Goal: Find specific page/section: Find specific page/section

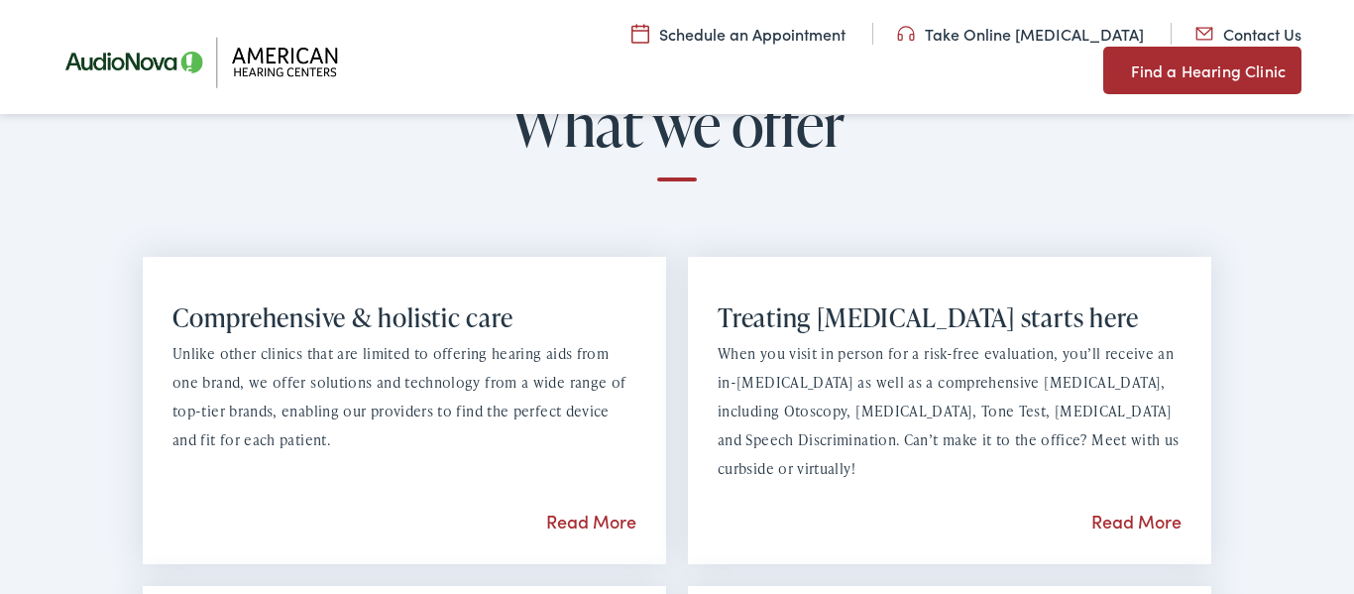
scroll to position [1784, 0]
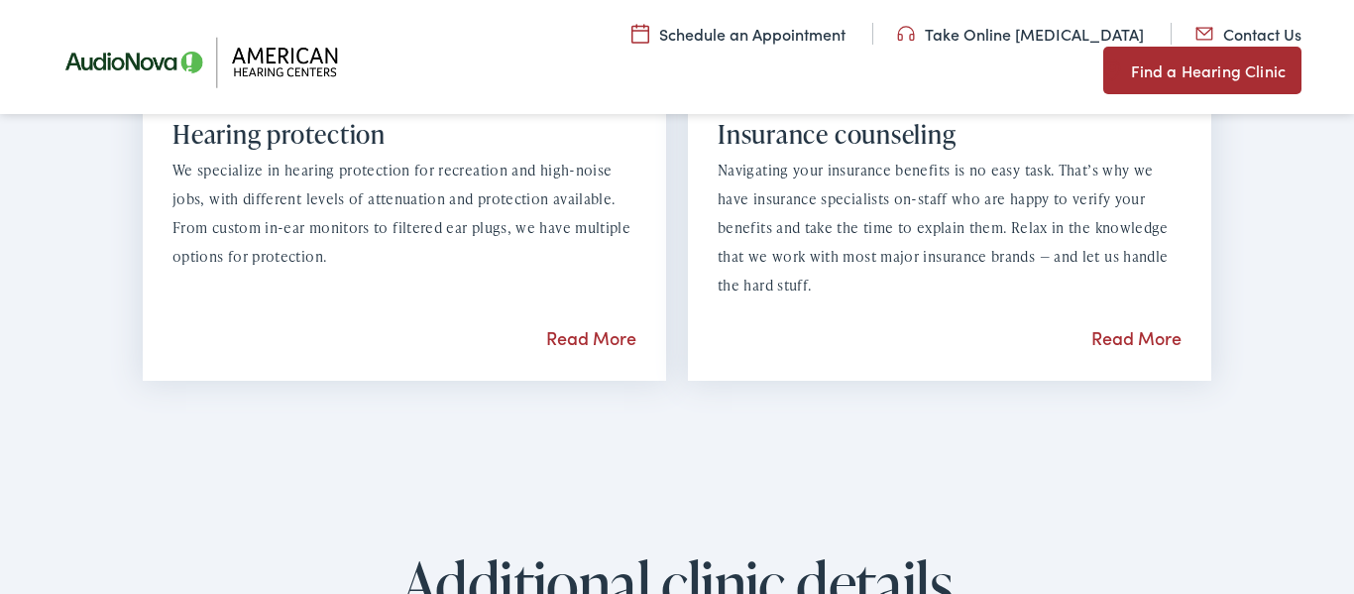
scroll to position [2623, 0]
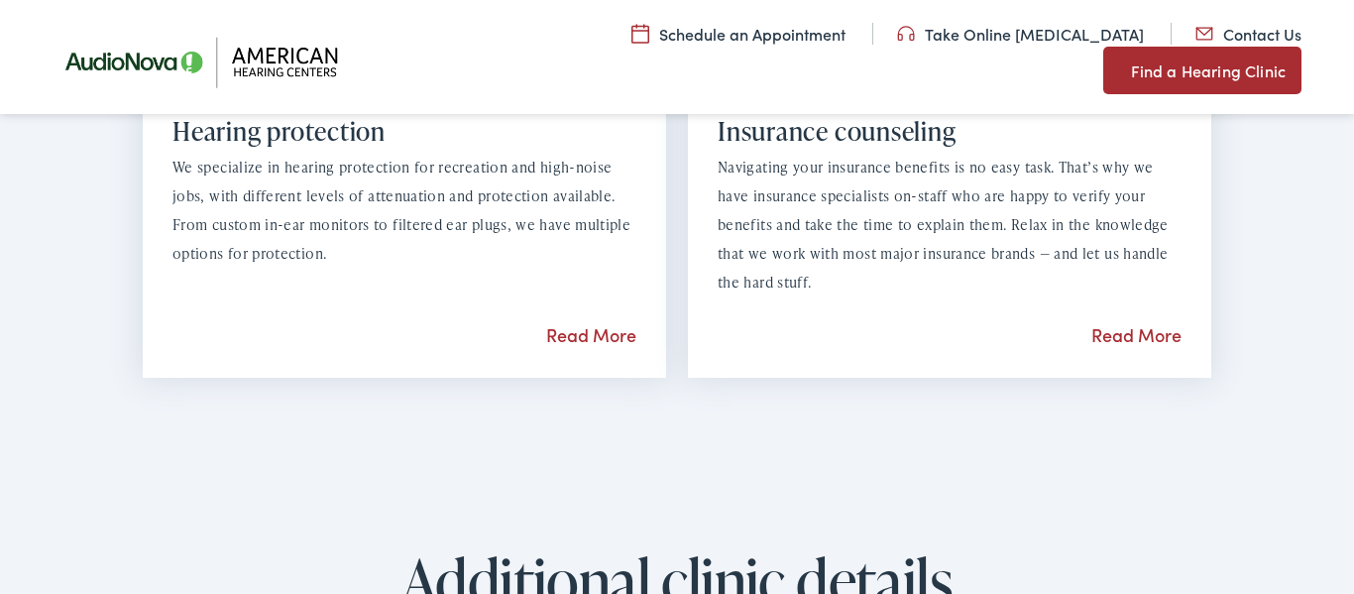
click at [1136, 332] on link "Read More" at bounding box center [1136, 334] width 90 height 25
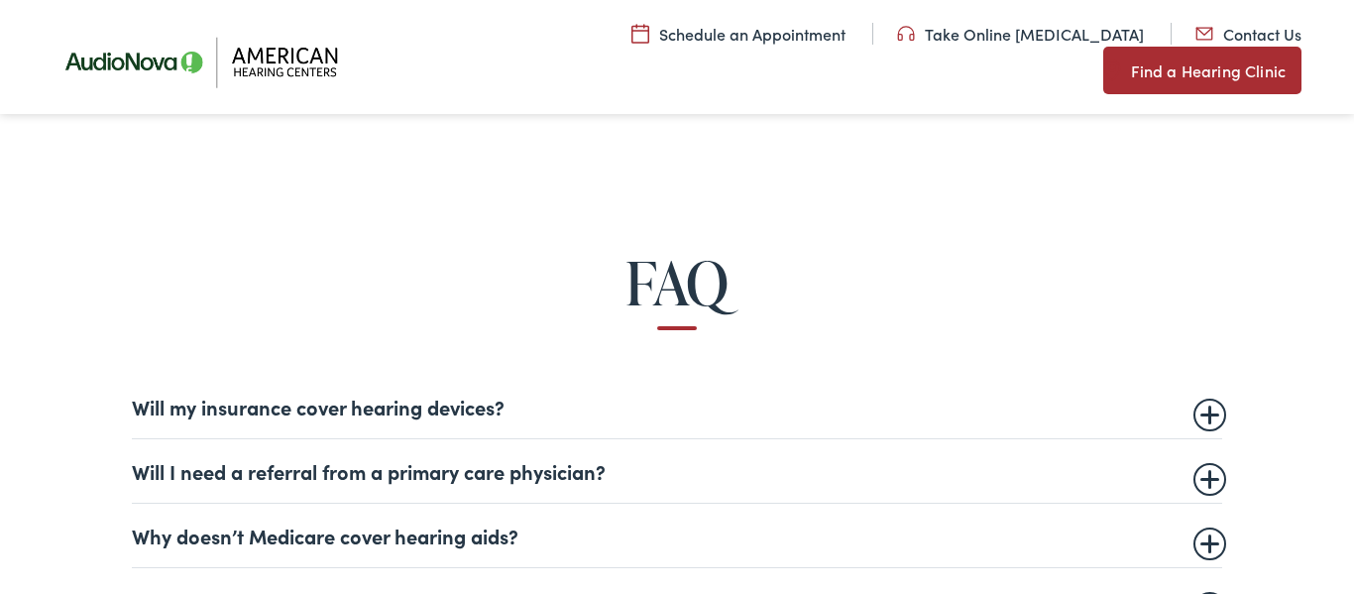
scroll to position [1009, 0]
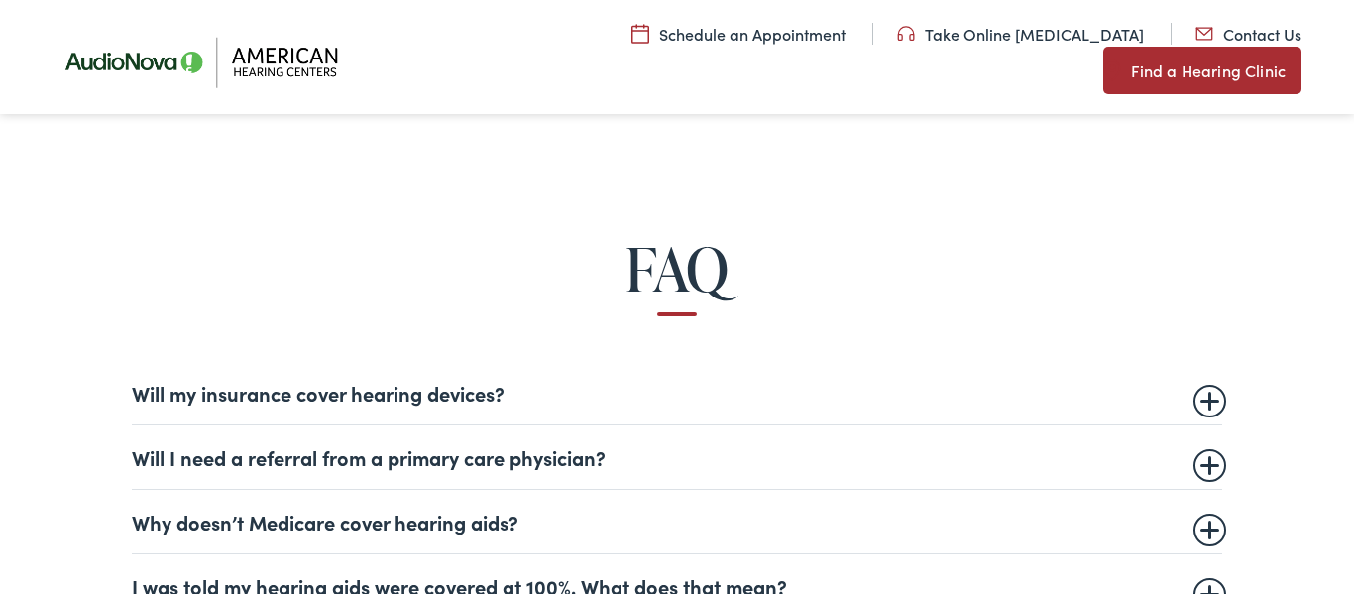
click at [478, 394] on summary "Will my insurance cover hearing devices?" at bounding box center [677, 393] width 1090 height 24
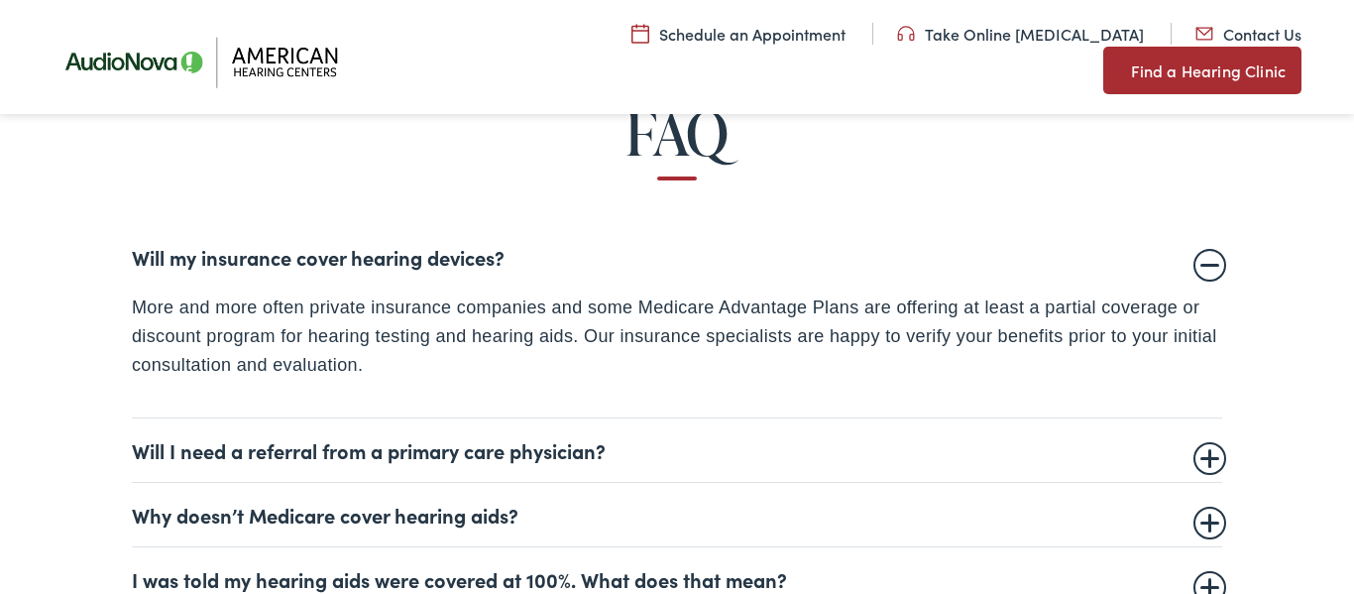
scroll to position [1148, 0]
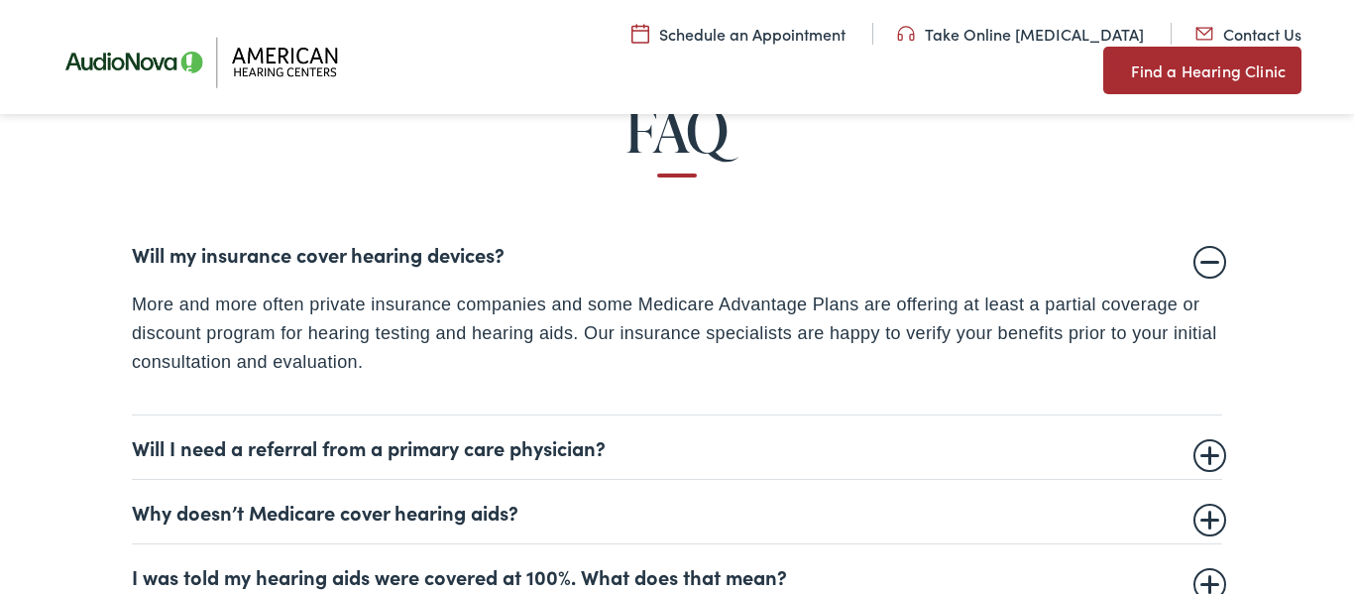
click at [471, 449] on summary "Will I need a referral from a primary care physician?" at bounding box center [677, 447] width 1090 height 24
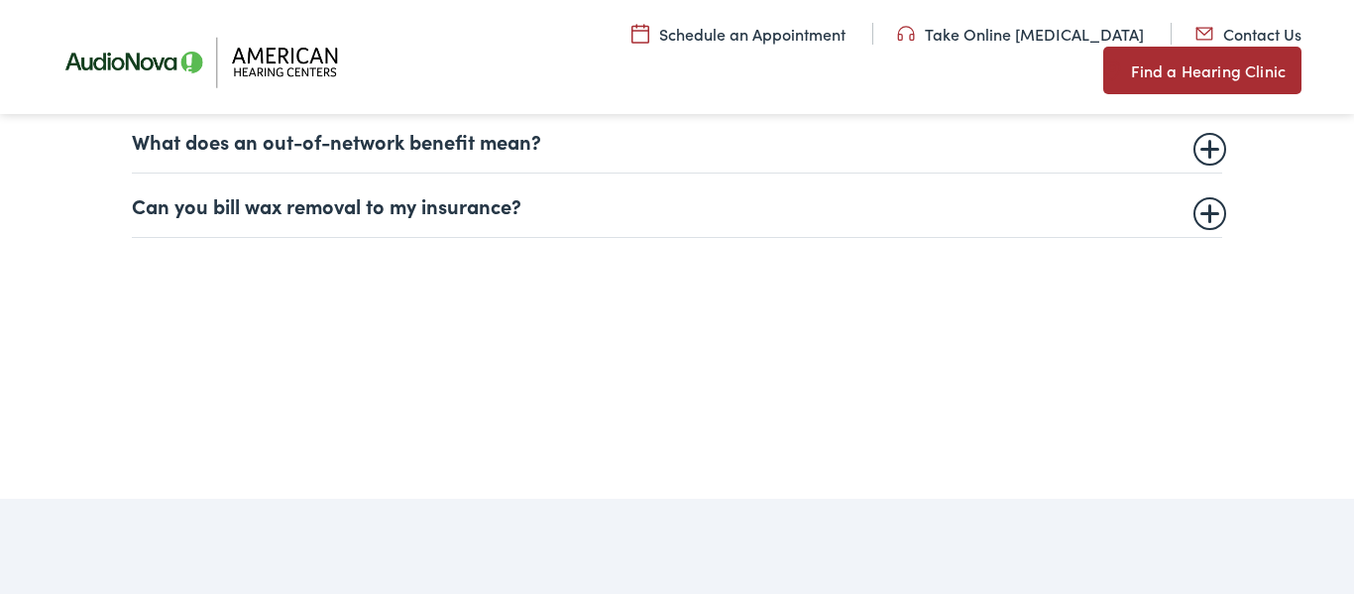
scroll to position [1699, 0]
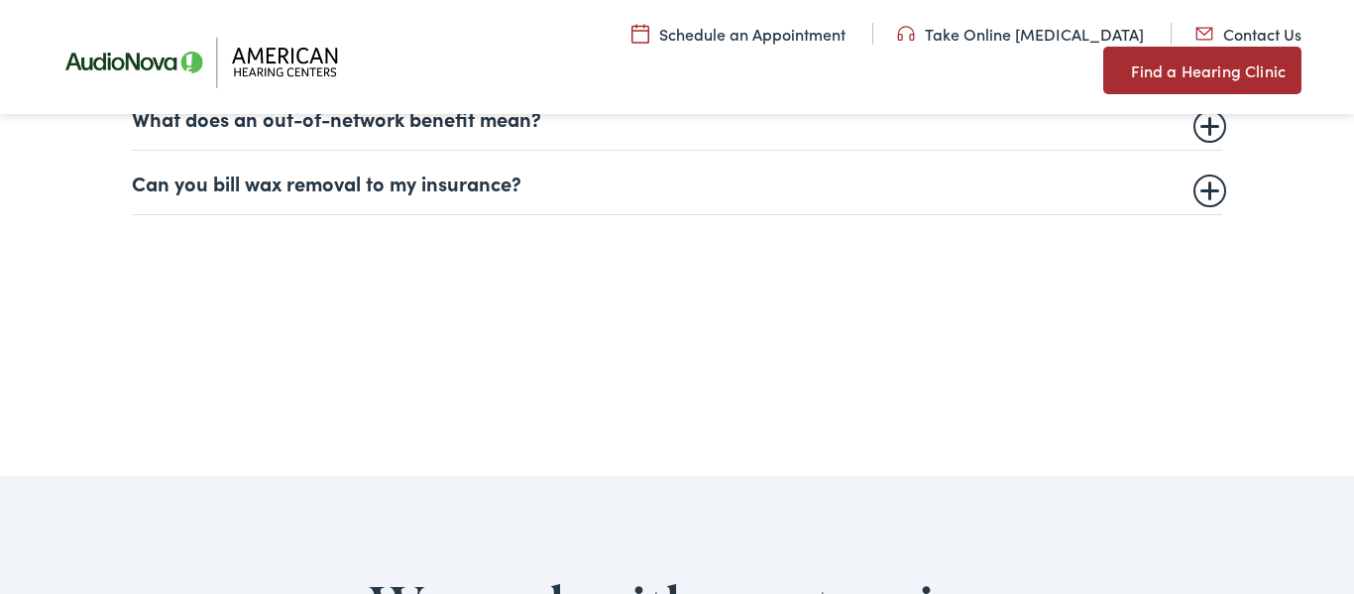
click at [455, 187] on summary "Can you bill wax removal to my insurance?" at bounding box center [677, 182] width 1090 height 24
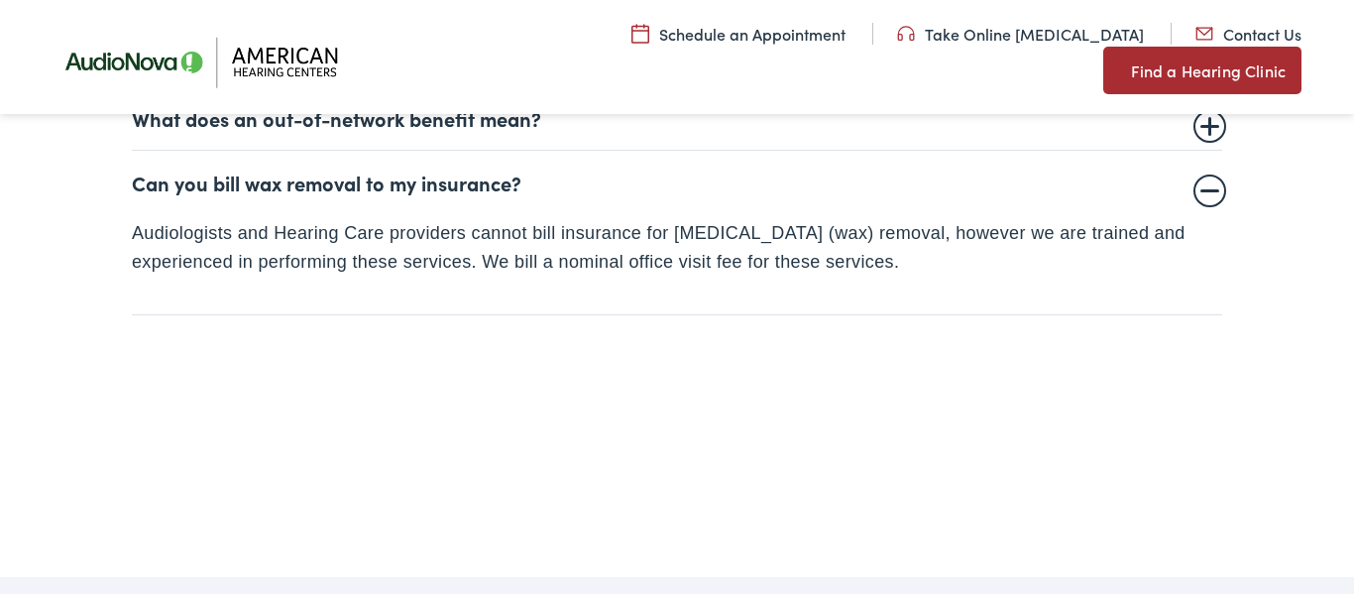
click at [460, 344] on div "FAQ Will my insurance cover hearing devices? More and more often private insura…" at bounding box center [677, 10] width 1324 height 810
click at [1207, 189] on summary "Can you bill wax removal to my insurance?" at bounding box center [677, 182] width 1090 height 24
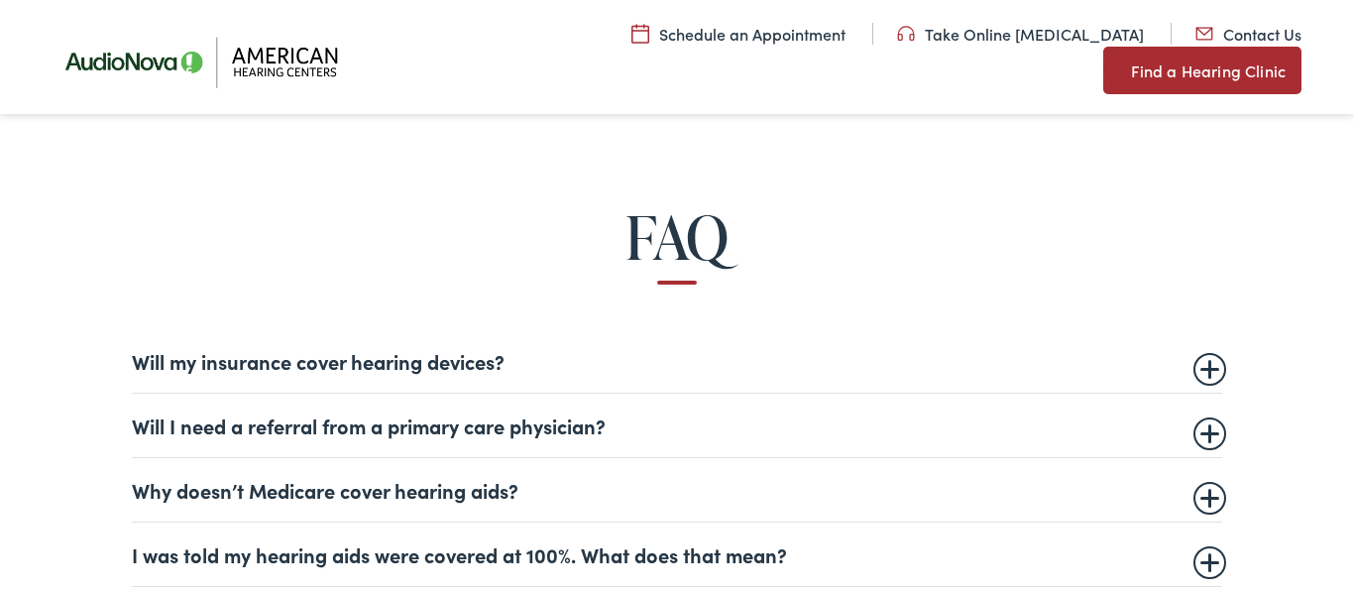
scroll to position [1040, 0]
click at [1207, 189] on div "FAQ Will my insurance cover hearing devices? More and more often private insura…" at bounding box center [677, 461] width 1324 height 710
click at [1195, 45] on link "Contact Us" at bounding box center [1248, 34] width 106 height 22
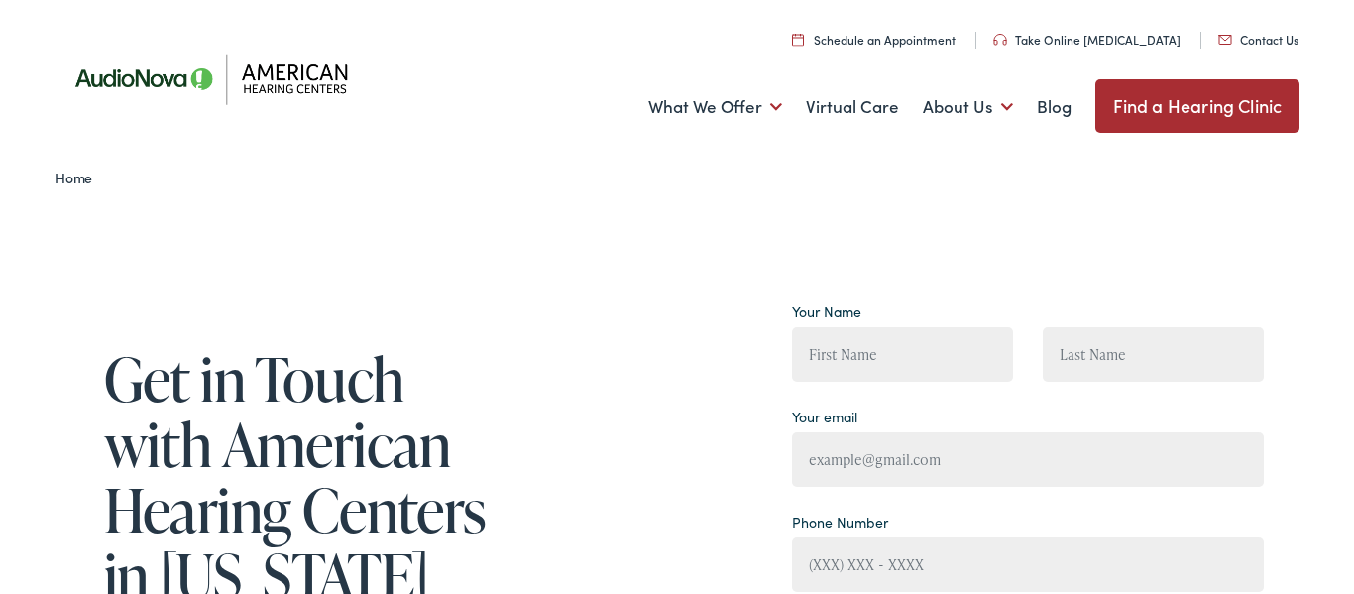
click at [284, 78] on img at bounding box center [218, 78] width 327 height 115
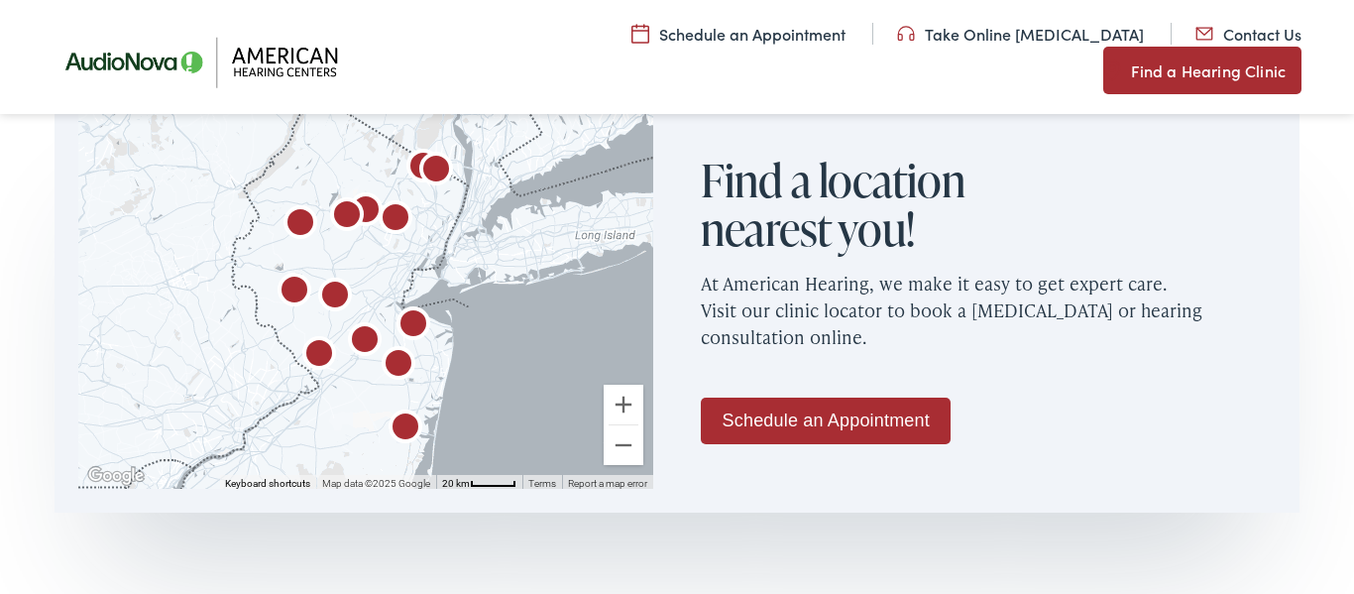
scroll to position [1213, 0]
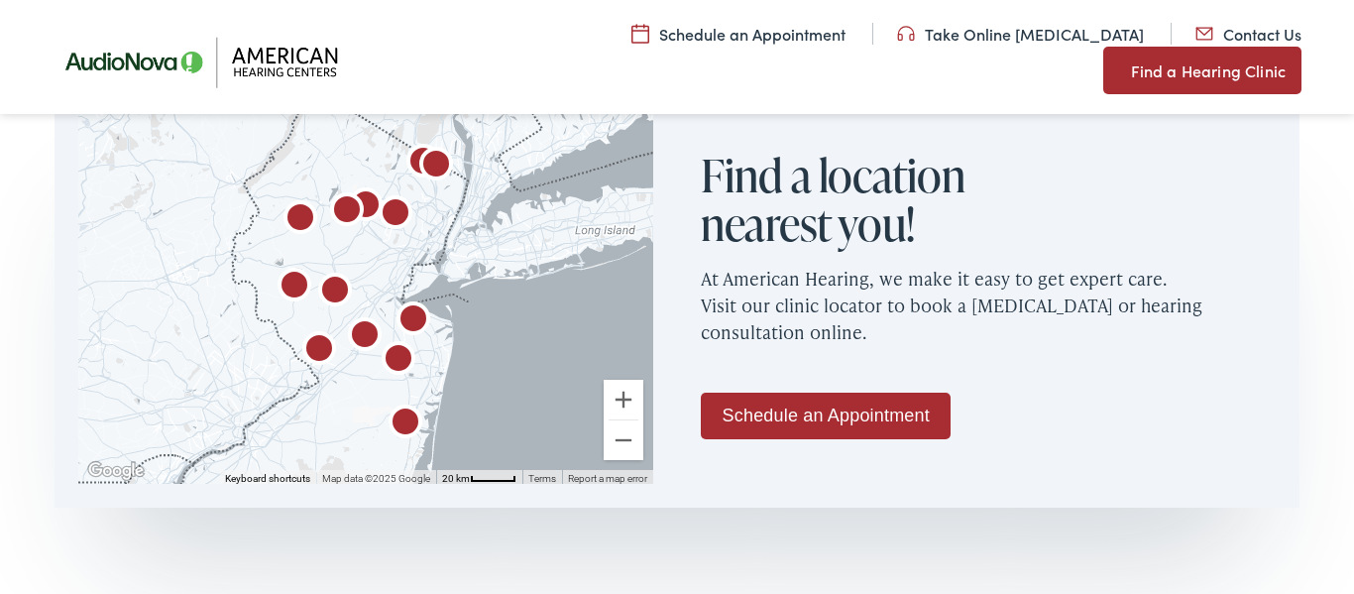
click at [417, 319] on img "AudioNova" at bounding box center [414, 321] width 48 height 48
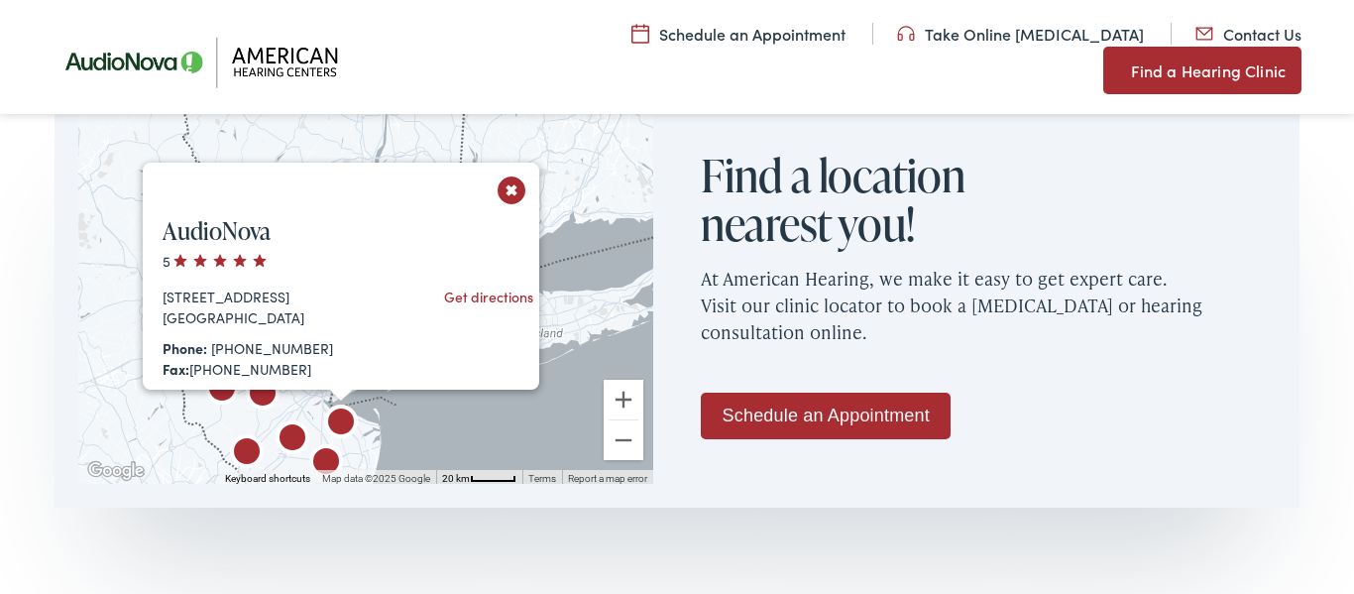
click at [510, 187] on button "Close" at bounding box center [512, 189] width 35 height 35
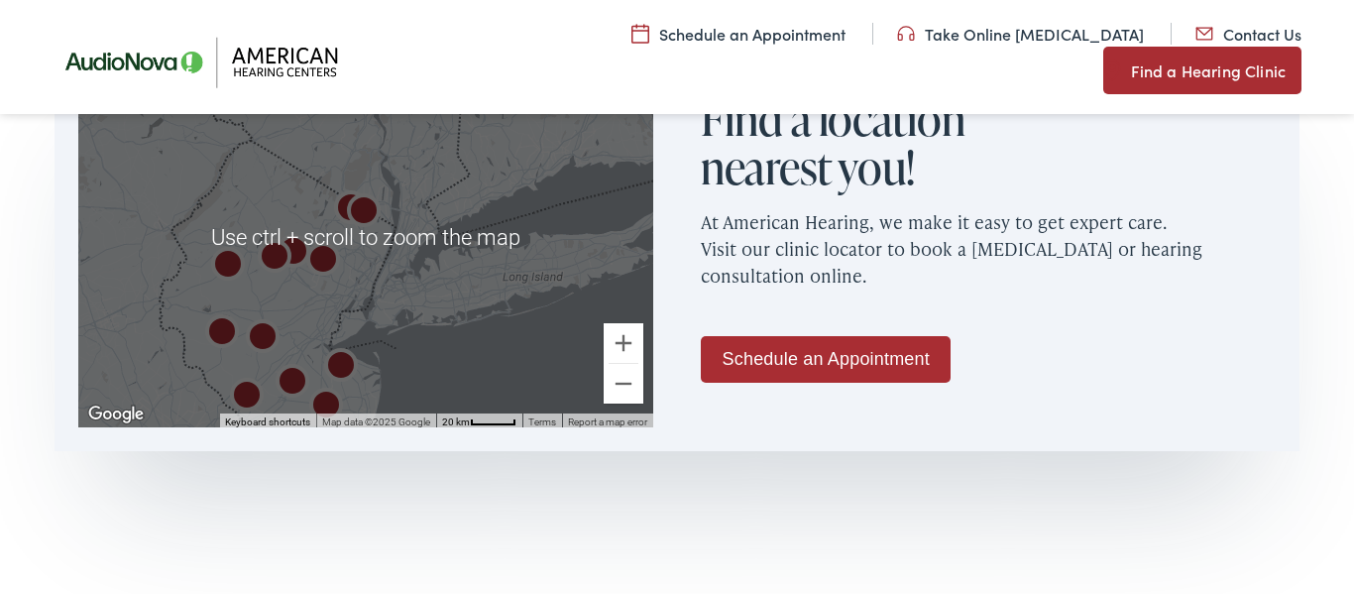
scroll to position [1276, 0]
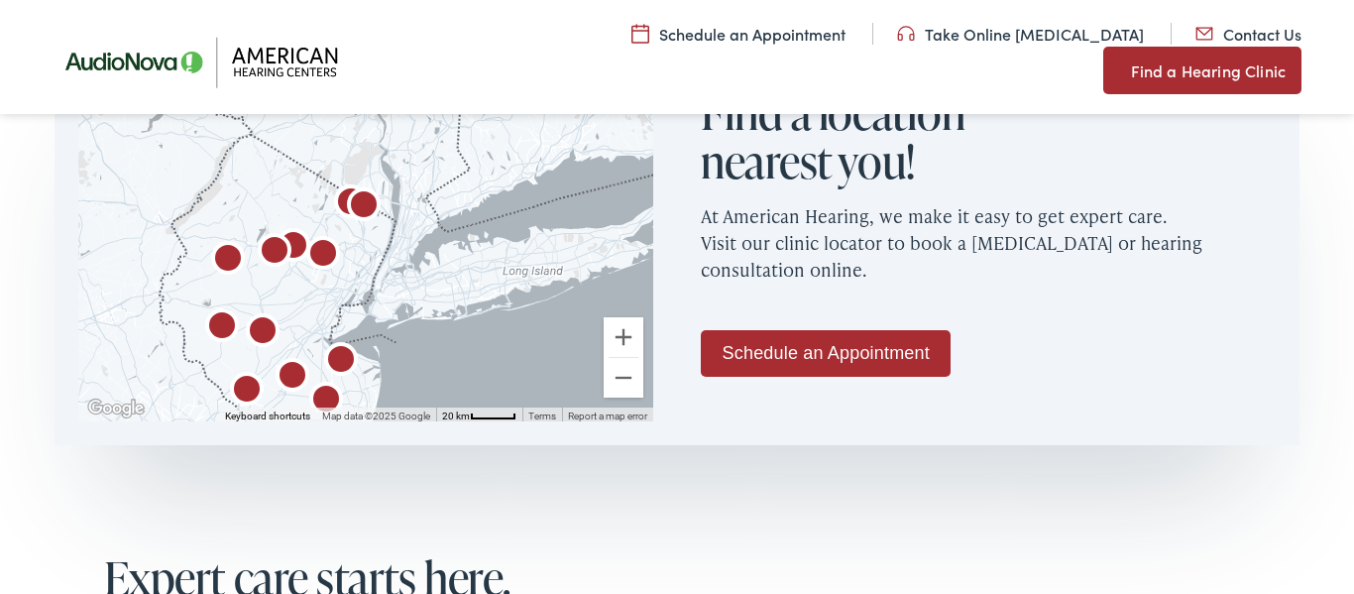
click at [292, 375] on img "AudioNova" at bounding box center [293, 378] width 48 height 48
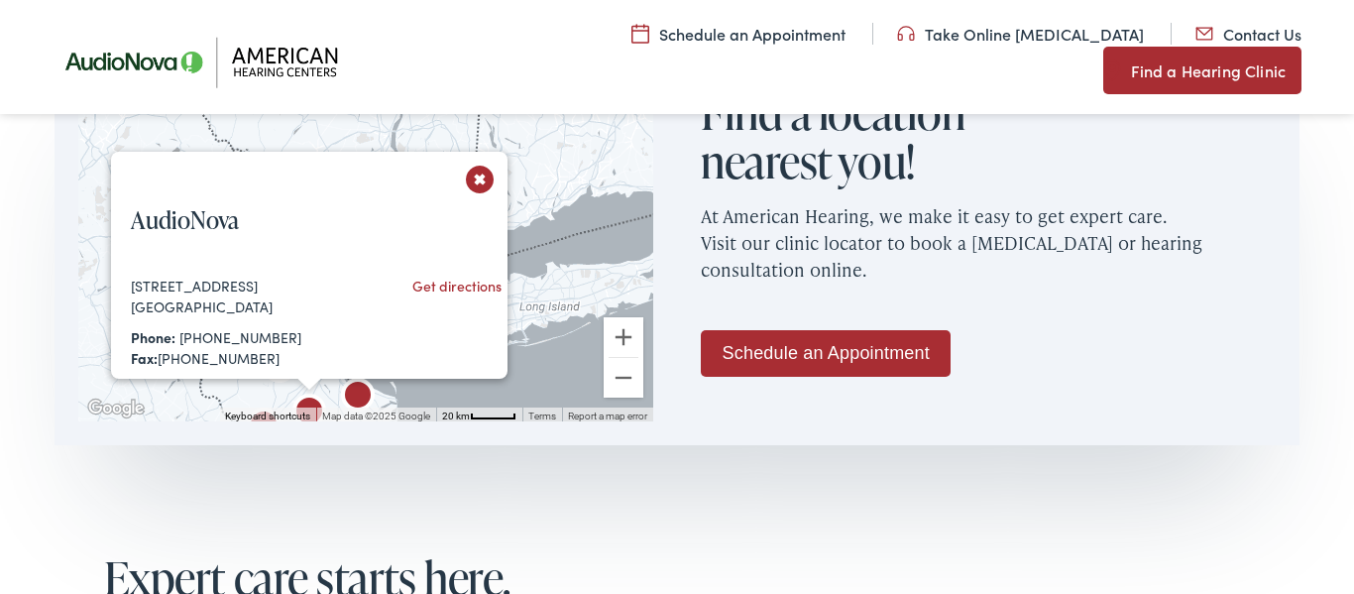
click at [292, 369] on div "Fax: 609-423-0975" at bounding box center [243, 358] width 225 height 21
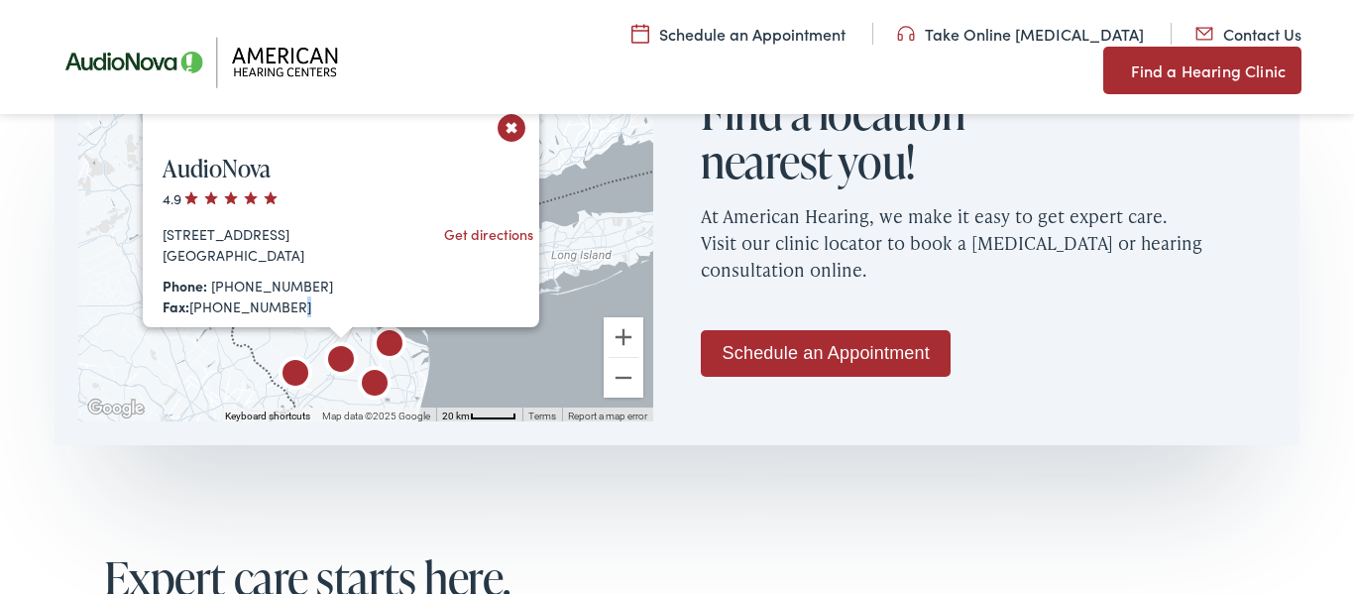
click at [344, 355] on img "AudioNova" at bounding box center [341, 362] width 48 height 48
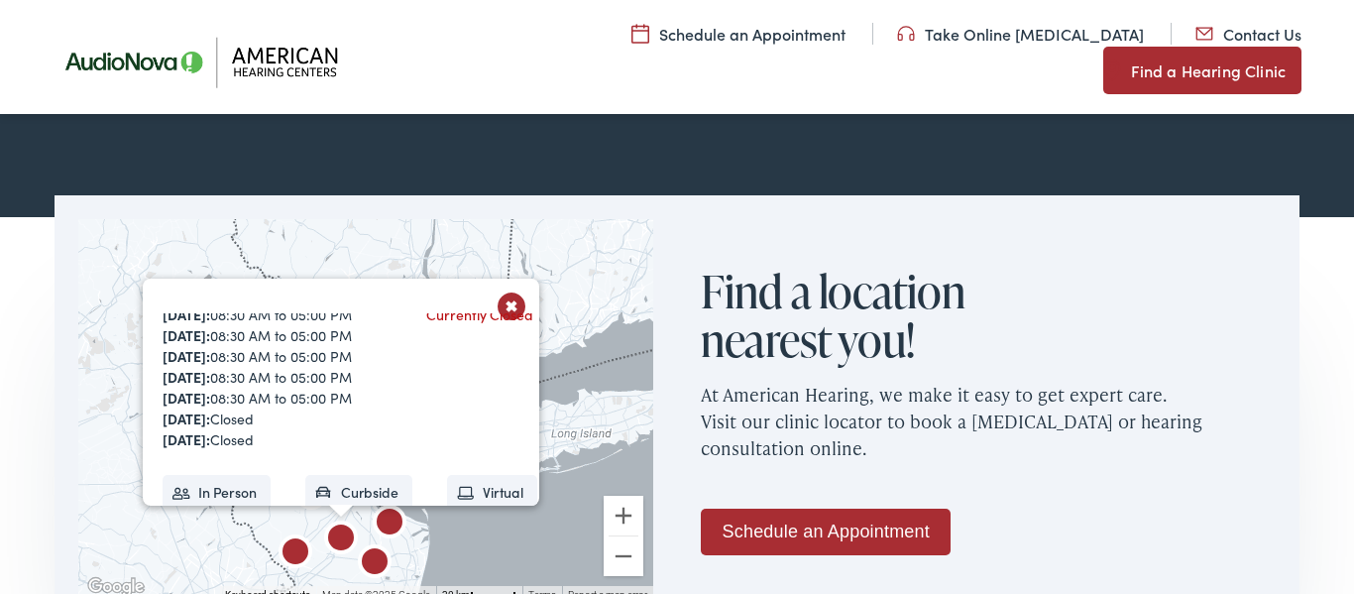
scroll to position [197, 0]
click at [507, 310] on button "Close" at bounding box center [512, 305] width 35 height 35
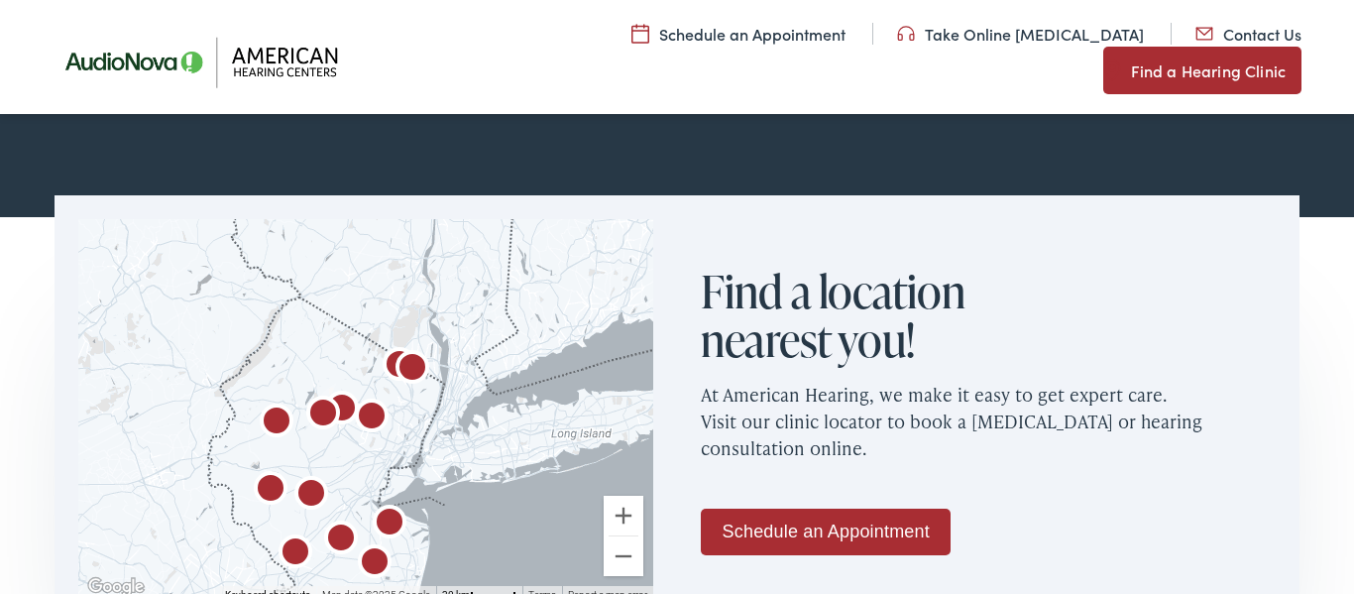
click at [376, 558] on img "AudioNova" at bounding box center [375, 564] width 48 height 48
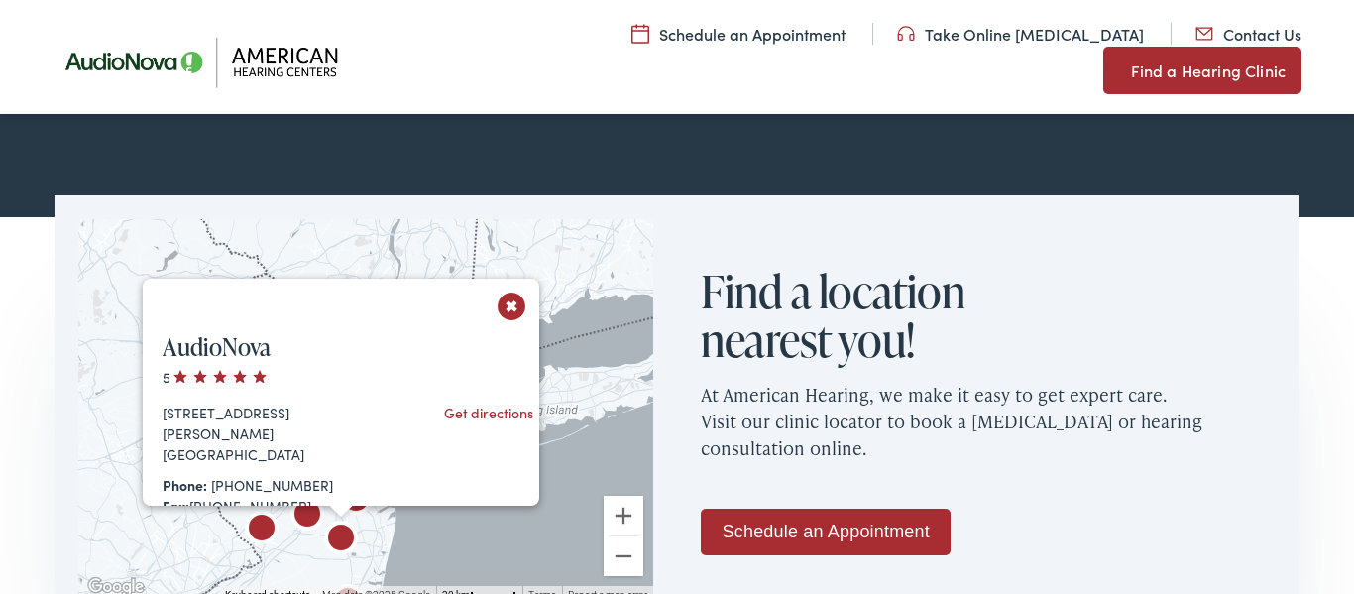
click at [509, 304] on button "Close" at bounding box center [512, 305] width 35 height 35
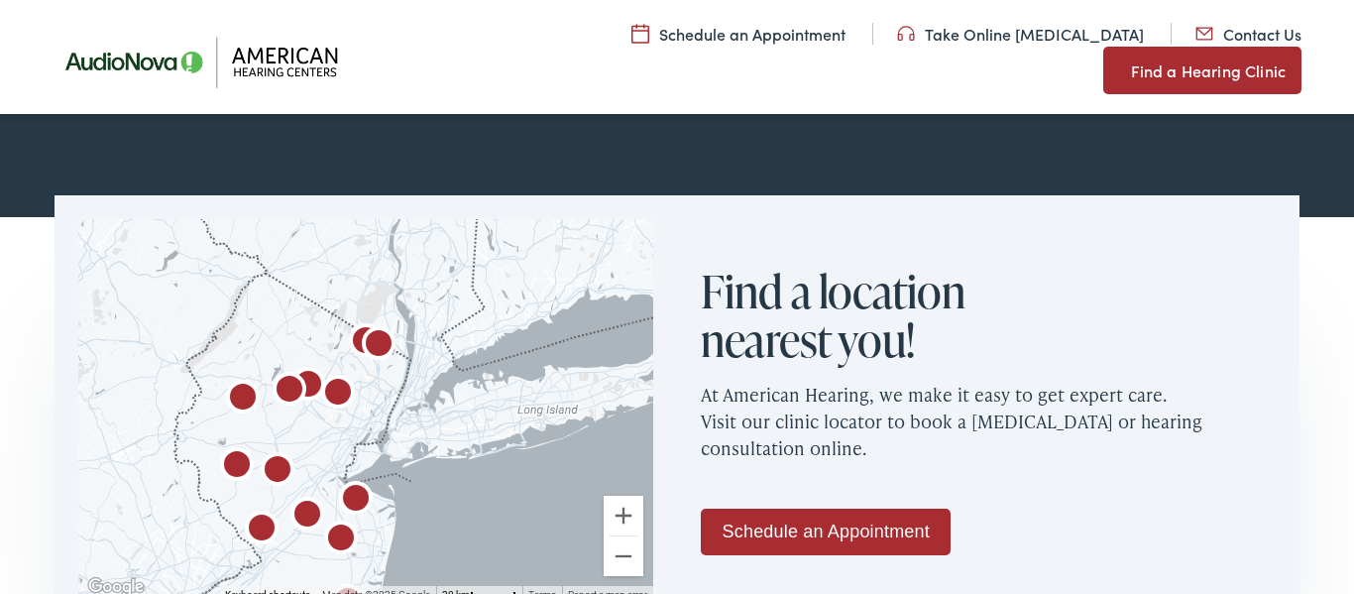
click at [359, 494] on img "AudioNova" at bounding box center [356, 501] width 48 height 48
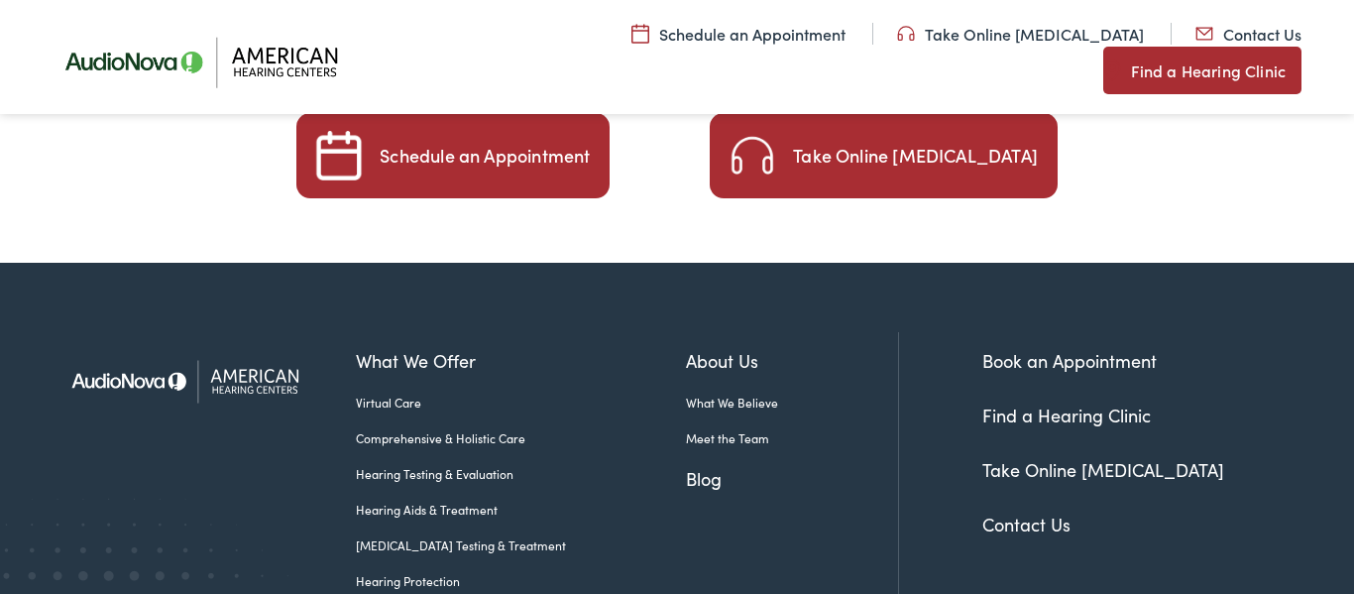
scroll to position [3510, 0]
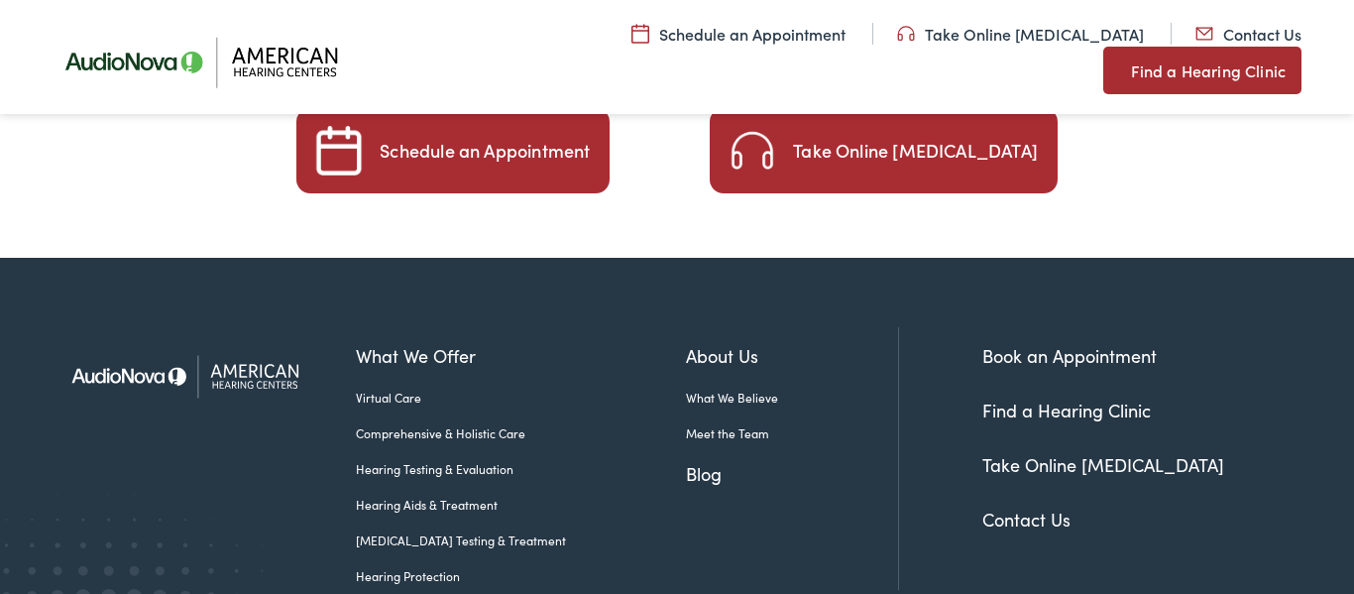
click at [1079, 397] on link "Find a Hearing Clinic" at bounding box center [1066, 409] width 168 height 25
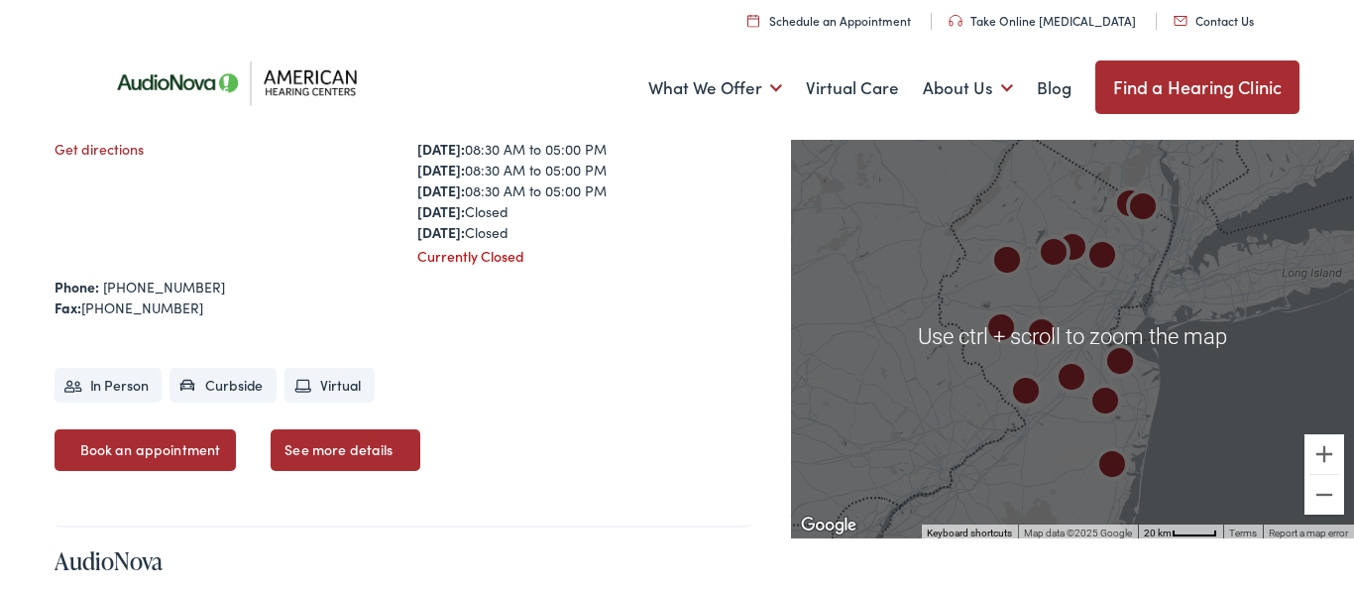
scroll to position [2711, 0]
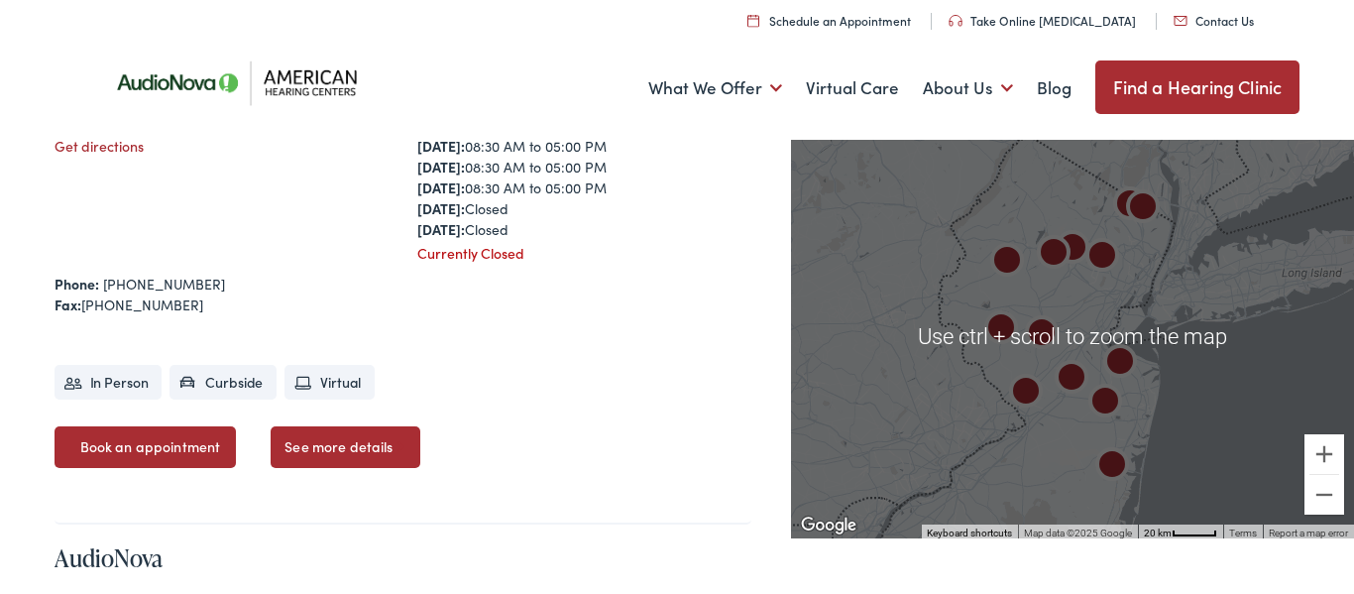
click at [846, 307] on div at bounding box center [1072, 336] width 563 height 404
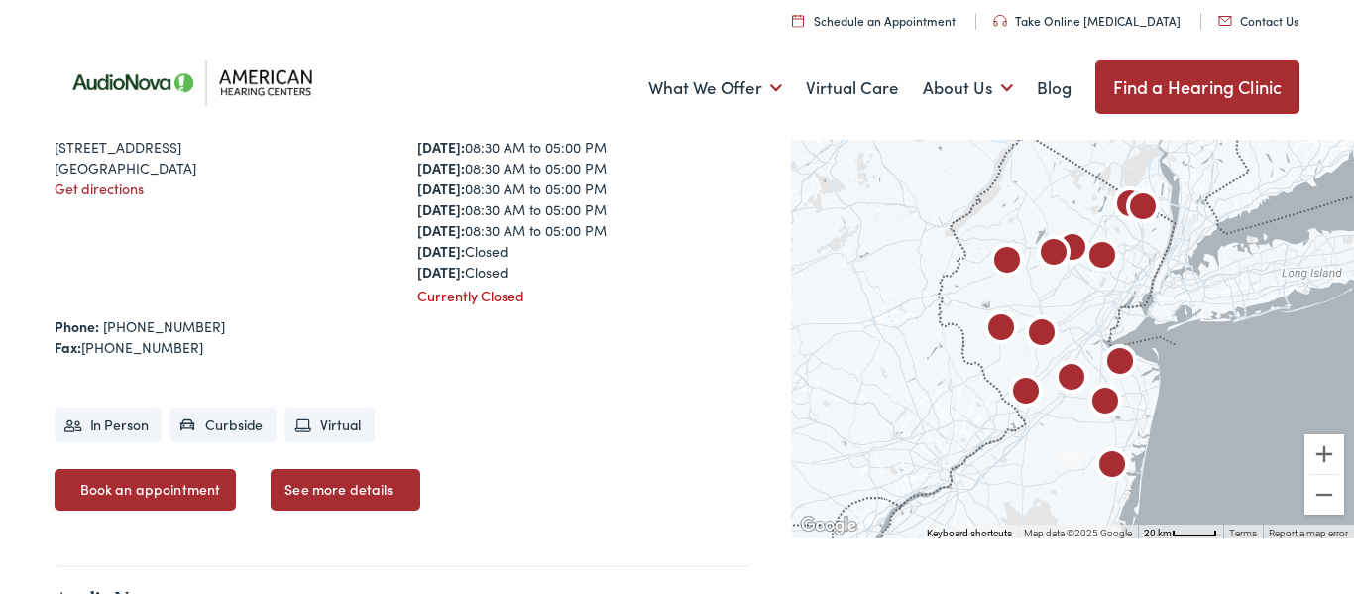
scroll to position [0, 0]
